Goal: Task Accomplishment & Management: Use online tool/utility

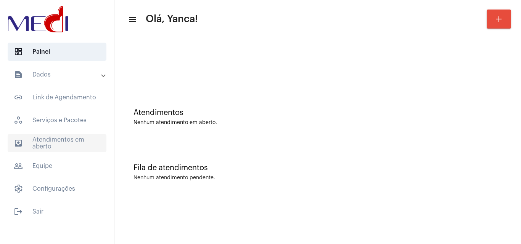
click at [55, 138] on span "outbox_outline Atendimentos em aberto" at bounding box center [57, 143] width 99 height 18
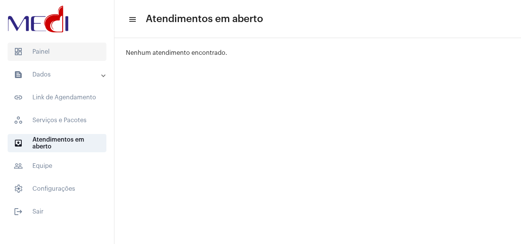
click at [76, 55] on span "dashboard Painel" at bounding box center [57, 52] width 99 height 18
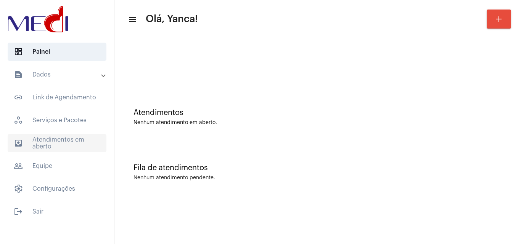
click at [69, 151] on span "outbox_outline Atendimentos em aberto" at bounding box center [57, 143] width 99 height 18
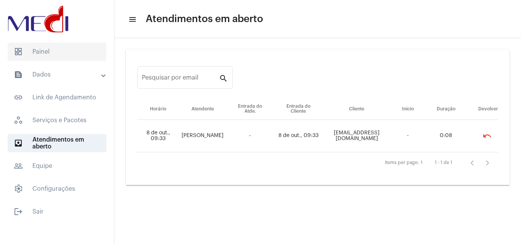
click at [69, 56] on span "dashboard Painel" at bounding box center [57, 52] width 99 height 18
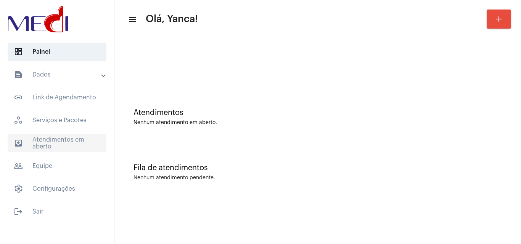
click at [50, 139] on span "outbox_outline Atendimentos em aberto" at bounding box center [57, 143] width 99 height 18
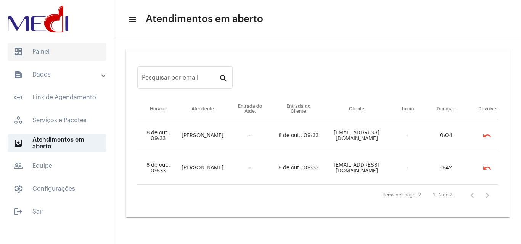
click at [62, 54] on span "dashboard Painel" at bounding box center [57, 52] width 99 height 18
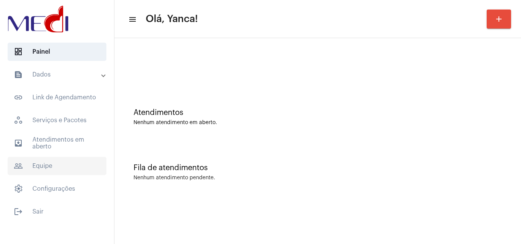
drag, startPoint x: 57, startPoint y: 144, endPoint x: 71, endPoint y: 171, distance: 30.8
click at [57, 143] on span "outbox_outline Atendimentos em aberto" at bounding box center [57, 143] width 99 height 18
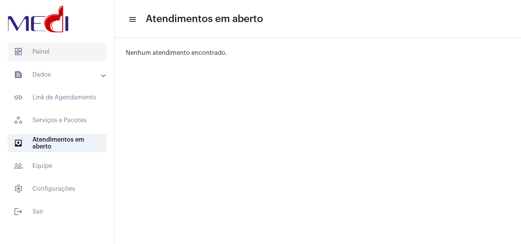
click at [90, 51] on span "dashboard Painel" at bounding box center [57, 52] width 99 height 18
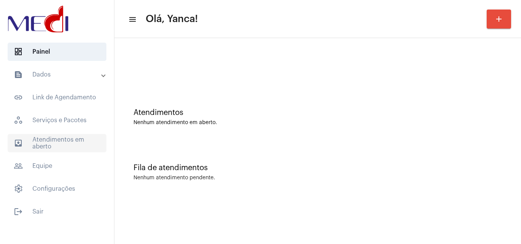
click at [67, 146] on span "outbox_outline Atendimentos em aberto" at bounding box center [57, 143] width 99 height 18
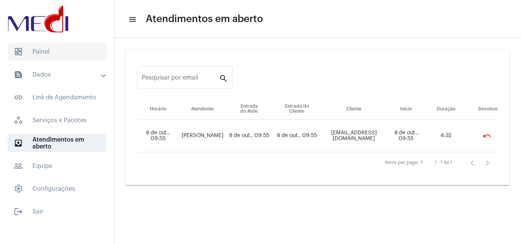
click at [70, 54] on span "dashboard Painel" at bounding box center [57, 52] width 99 height 18
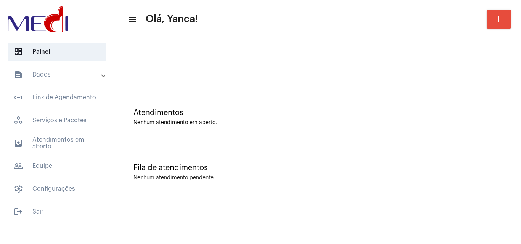
drag, startPoint x: 66, startPoint y: 141, endPoint x: 219, endPoint y: 198, distance: 162.9
click at [66, 143] on span "outbox_outline Atendimentos em aberto" at bounding box center [57, 143] width 99 height 18
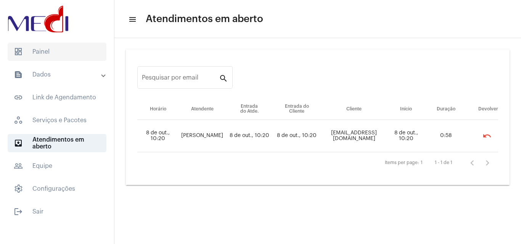
click at [43, 53] on span "dashboard Painel" at bounding box center [57, 52] width 99 height 18
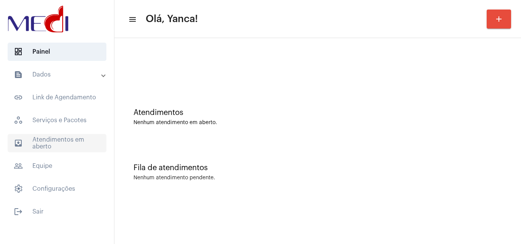
click at [78, 144] on span "outbox_outline Atendimentos em aberto" at bounding box center [57, 143] width 99 height 18
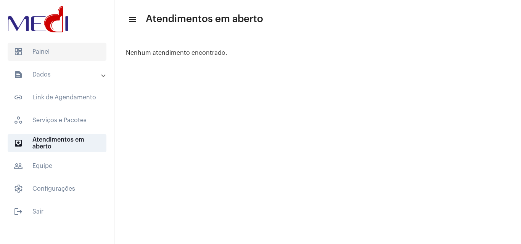
click at [81, 54] on span "dashboard Painel" at bounding box center [57, 52] width 99 height 18
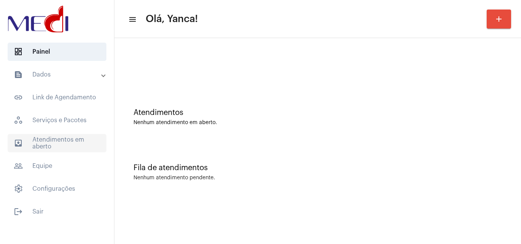
click at [69, 141] on span "outbox_outline Atendimentos em aberto" at bounding box center [57, 143] width 99 height 18
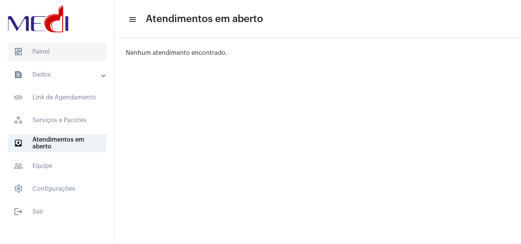
click at [73, 54] on span "dashboard Painel" at bounding box center [57, 52] width 99 height 18
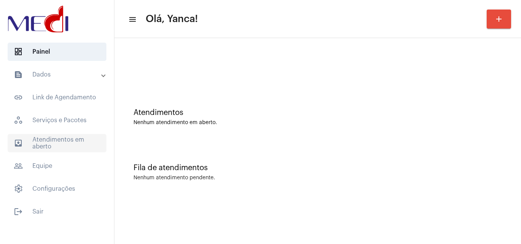
click at [77, 141] on span "outbox_outline Atendimentos em aberto" at bounding box center [57, 143] width 99 height 18
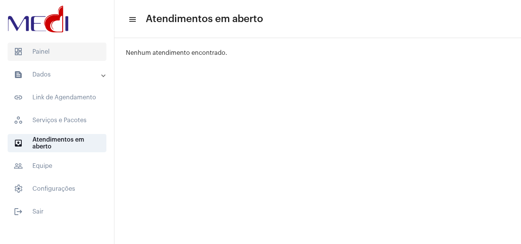
click at [69, 45] on span "dashboard Painel" at bounding box center [57, 52] width 99 height 18
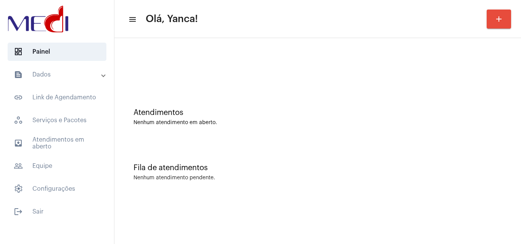
click at [90, 133] on mat-accordion "text_snippet_outlined Dados text_snippet_outlined Relatórios history_outlined H…" at bounding box center [57, 132] width 114 height 133
click at [98, 144] on span "outbox_outline Atendimentos em aberto" at bounding box center [57, 143] width 99 height 18
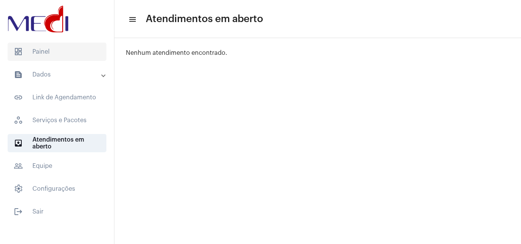
click at [56, 51] on span "dashboard Painel" at bounding box center [57, 52] width 99 height 18
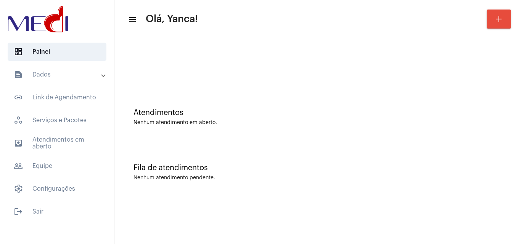
drag, startPoint x: 45, startPoint y: 139, endPoint x: 234, endPoint y: 174, distance: 191.9
click at [46, 139] on span "outbox_outline Atendimentos em aberto" at bounding box center [57, 143] width 99 height 18
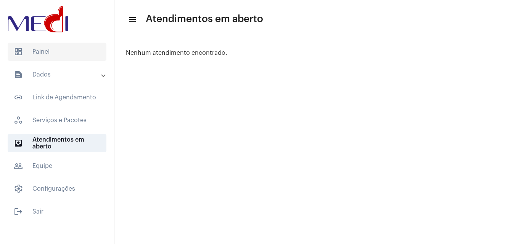
click at [48, 48] on span "dashboard Painel" at bounding box center [57, 52] width 99 height 18
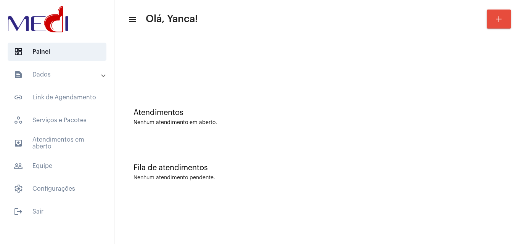
drag, startPoint x: 87, startPoint y: 135, endPoint x: 0, endPoint y: 130, distance: 87.4
click at [86, 135] on span "outbox_outline Atendimentos em aberto" at bounding box center [57, 143] width 99 height 18
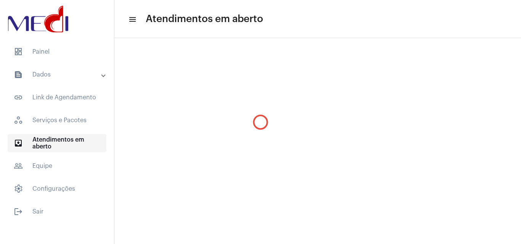
click at [38, 146] on span "outbox_outline Atendimentos em aberto" at bounding box center [57, 143] width 99 height 18
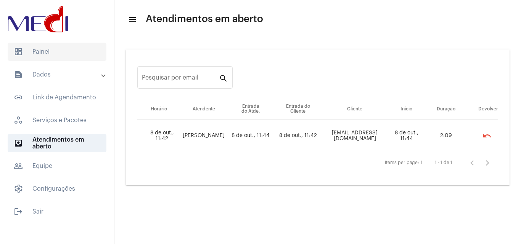
click at [61, 49] on span "dashboard Painel" at bounding box center [57, 52] width 99 height 18
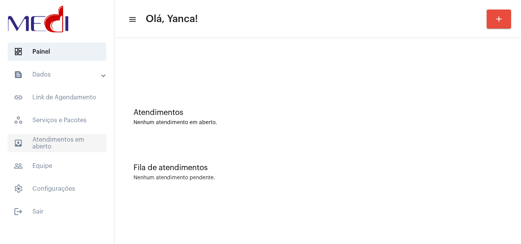
click at [51, 141] on span "outbox_outline Atendimentos em aberto" at bounding box center [57, 143] width 99 height 18
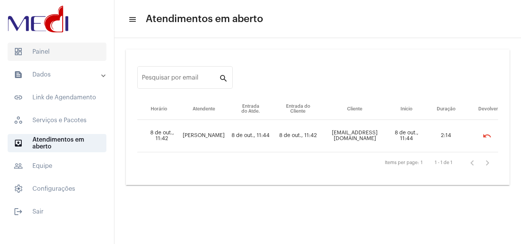
click at [79, 51] on span "dashboard Painel" at bounding box center [57, 52] width 99 height 18
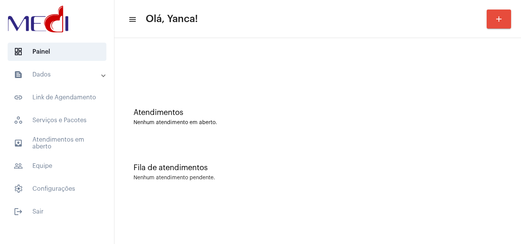
drag, startPoint x: 77, startPoint y: 146, endPoint x: 119, endPoint y: 151, distance: 42.2
click at [78, 146] on span "outbox_outline Atendimentos em aberto" at bounding box center [57, 143] width 99 height 18
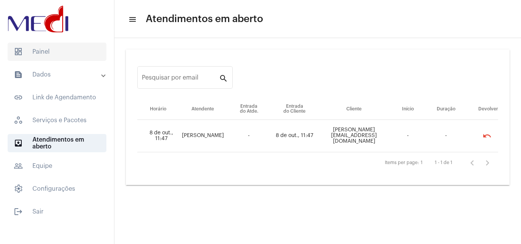
click at [69, 53] on span "dashboard Painel" at bounding box center [57, 52] width 99 height 18
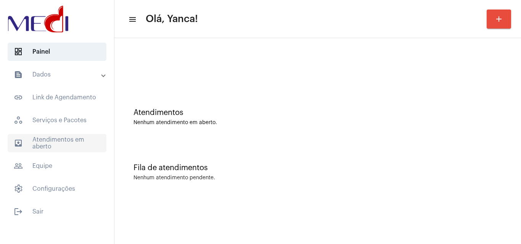
click at [54, 146] on span "outbox_outline Atendimentos em aberto" at bounding box center [57, 143] width 99 height 18
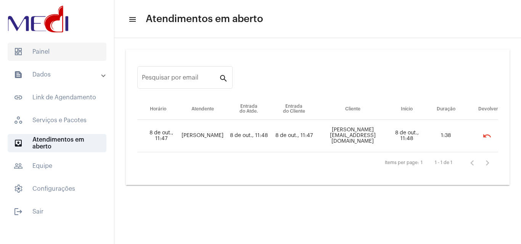
click at [68, 52] on span "dashboard Painel" at bounding box center [57, 52] width 99 height 18
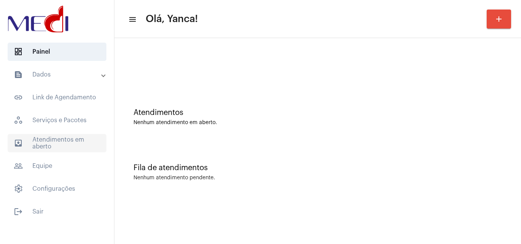
click at [68, 138] on span "outbox_outline Atendimentos em aberto" at bounding box center [57, 143] width 99 height 18
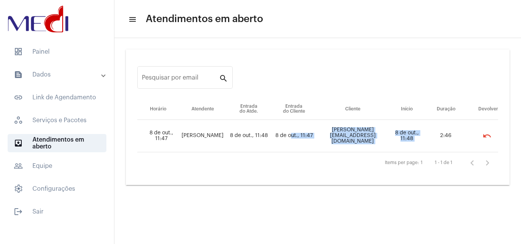
drag, startPoint x: 287, startPoint y: 133, endPoint x: 438, endPoint y: 139, distance: 150.6
click at [438, 139] on tr "8 de out., 11:47 Karen Gonzaga 8 de out., 11:48 8 de out., 11:47 bruno_f_leite@…" at bounding box center [317, 136] width 360 height 32
click at [438, 139] on td "2:46" at bounding box center [446, 136] width 42 height 32
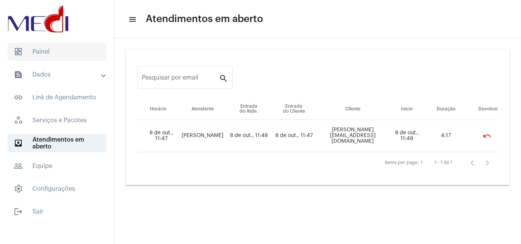
click at [73, 54] on span "dashboard Painel" at bounding box center [57, 52] width 99 height 18
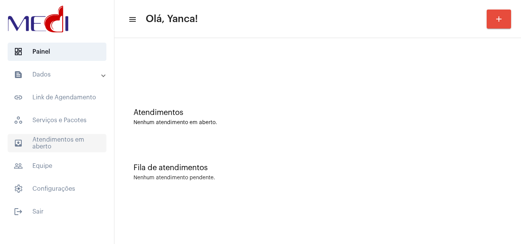
click at [60, 150] on span "outbox_outline Atendimentos em aberto" at bounding box center [57, 143] width 99 height 18
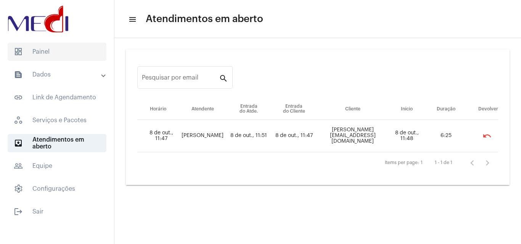
click at [54, 50] on span "dashboard Painel" at bounding box center [57, 52] width 99 height 18
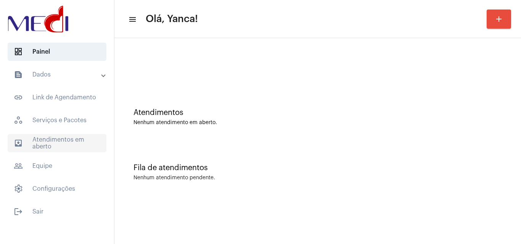
click at [98, 143] on span "outbox_outline Atendimentos em aberto" at bounding box center [57, 143] width 99 height 18
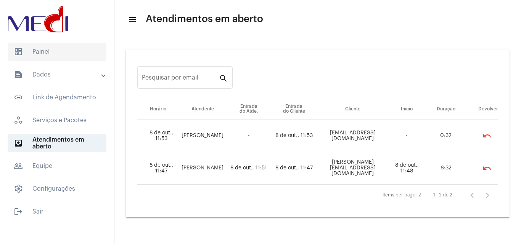
click at [69, 50] on span "dashboard Painel" at bounding box center [57, 52] width 99 height 18
